Goal: Navigation & Orientation: Find specific page/section

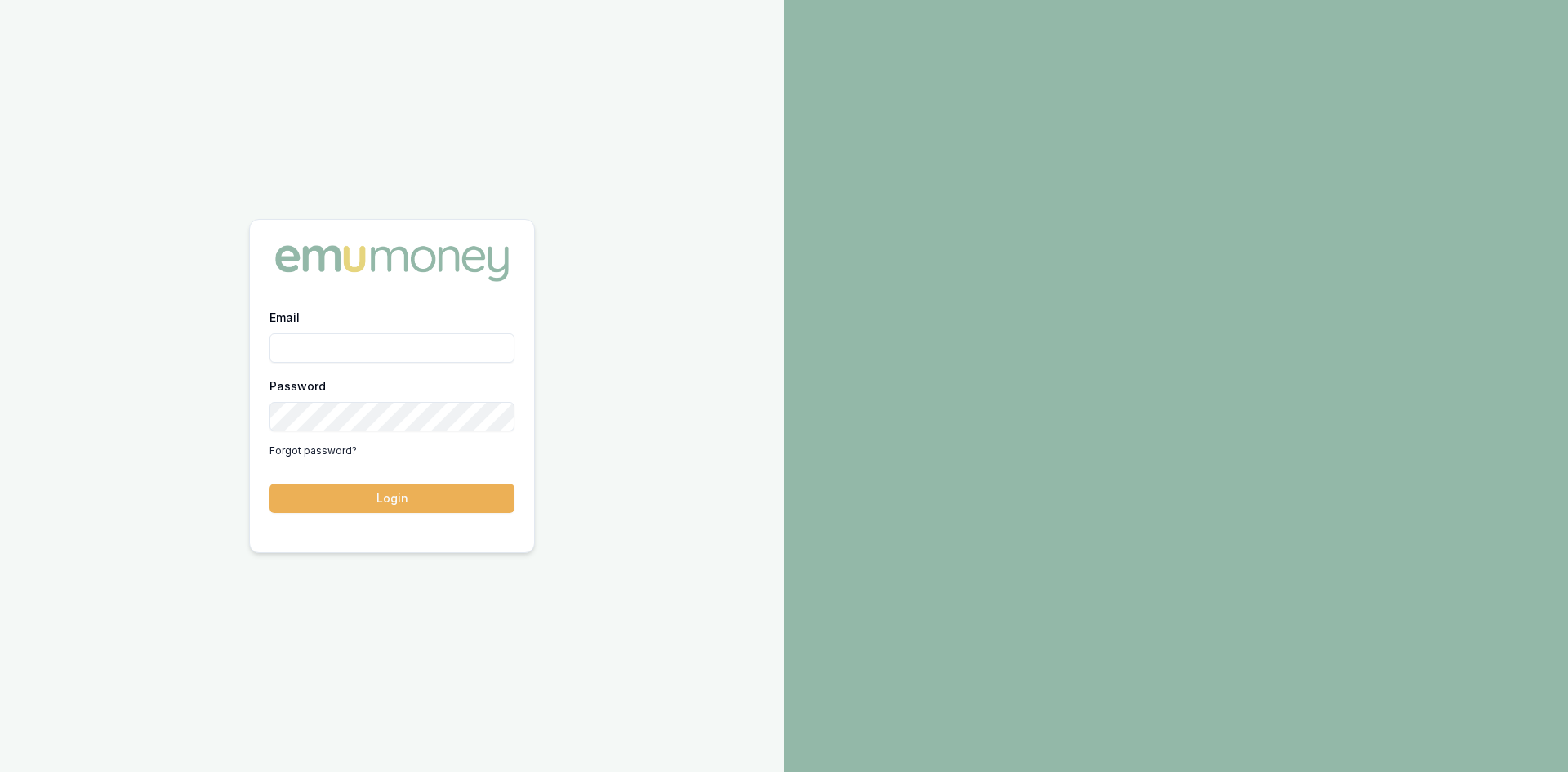
click at [372, 353] on input "Email" at bounding box center [392, 347] width 245 height 30
type input "wendy.fonseka@emumoney.com.au"
click at [451, 499] on button "Login" at bounding box center [392, 497] width 245 height 30
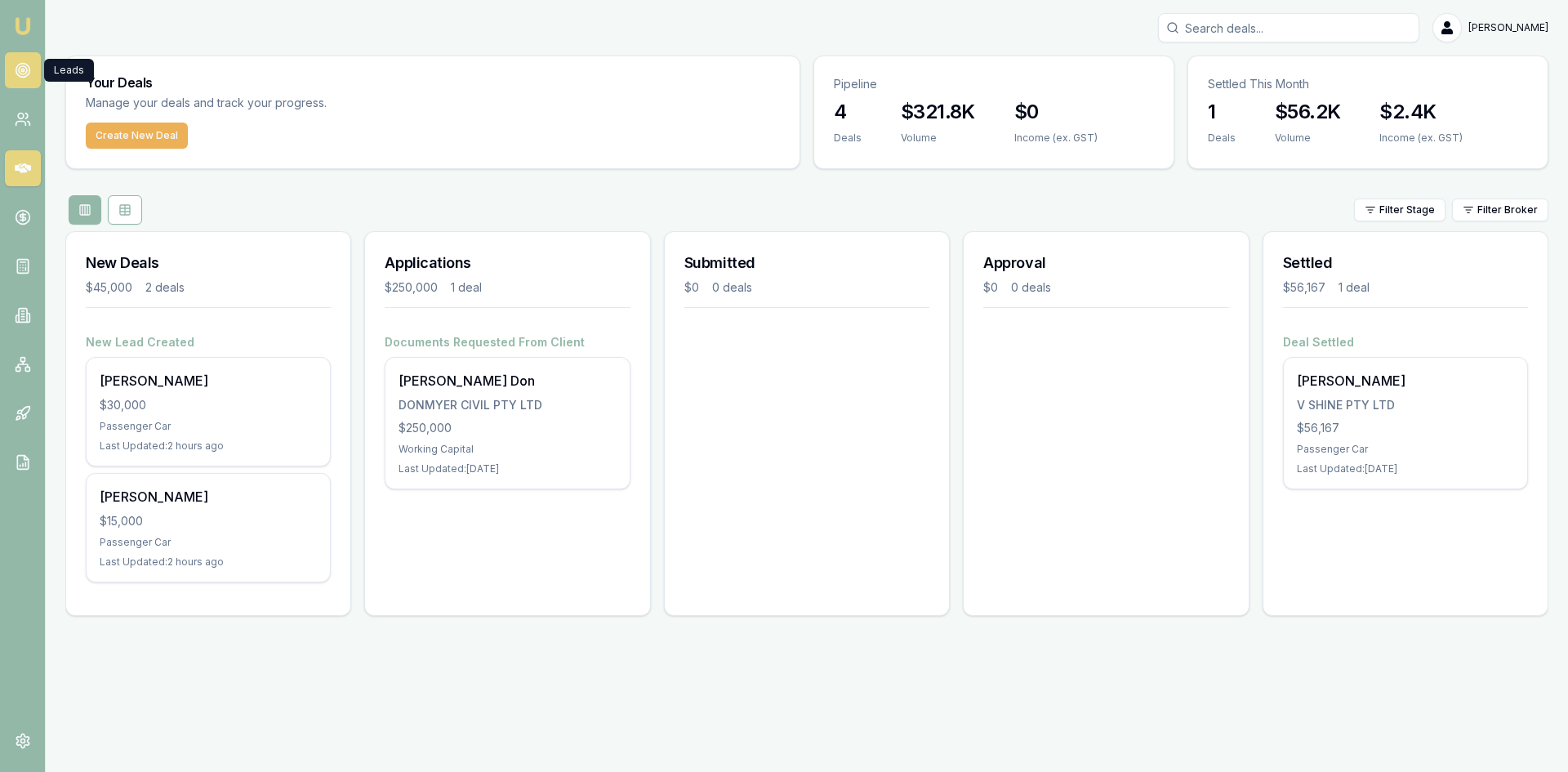
click at [26, 70] on circle at bounding box center [23, 70] width 9 height 9
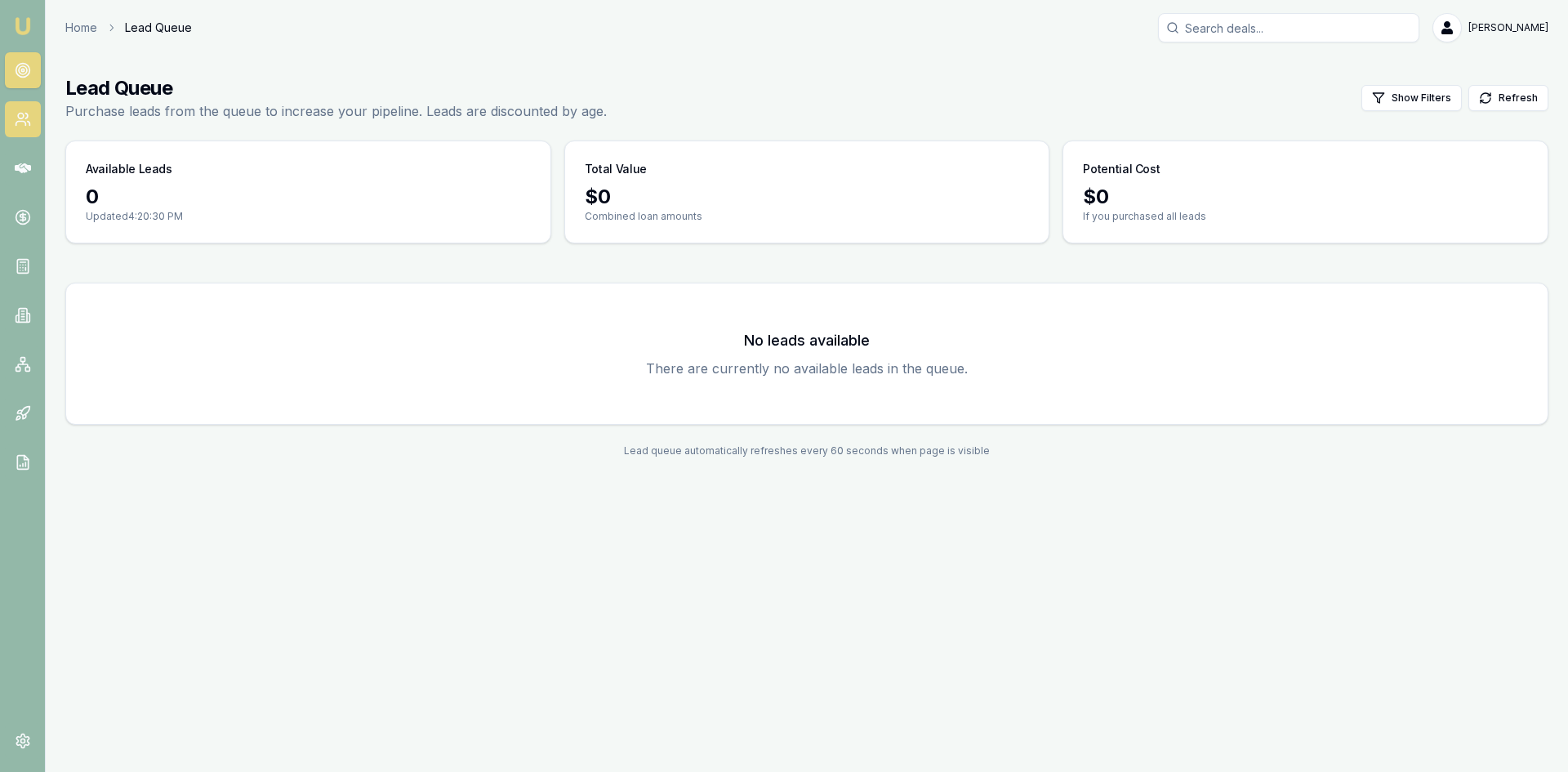
click at [22, 113] on icon at bounding box center [22, 119] width 16 height 16
